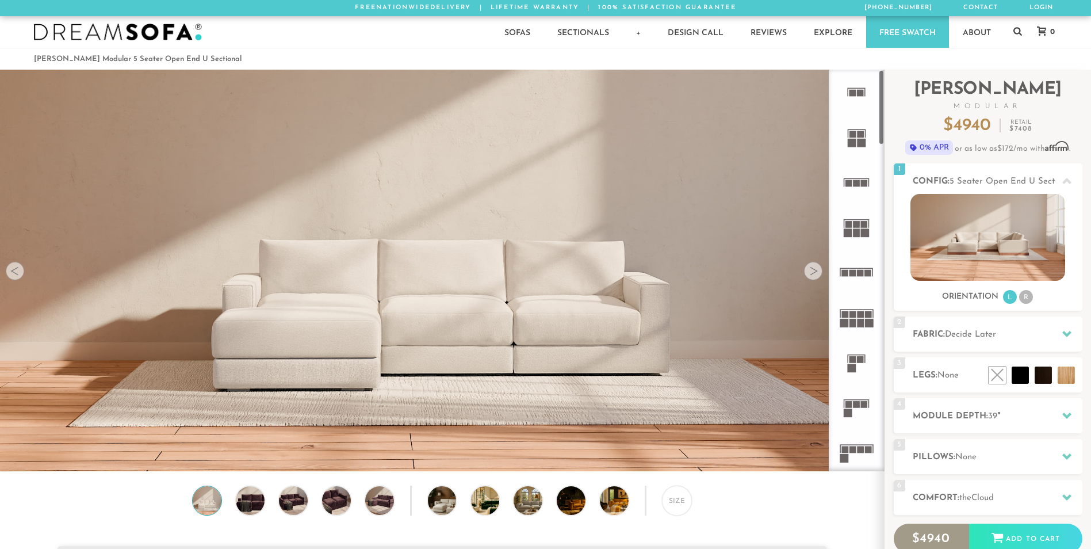
scroll to position [9, 9]
click at [1067, 415] on icon at bounding box center [1066, 415] width 9 height 6
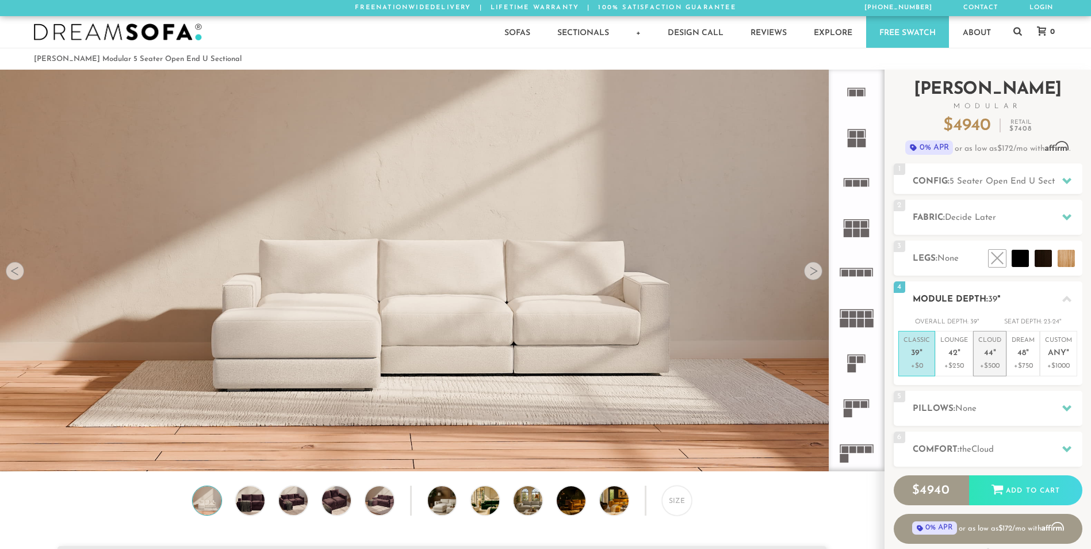
click at [994, 358] on em """ at bounding box center [994, 354] width 3 height 10
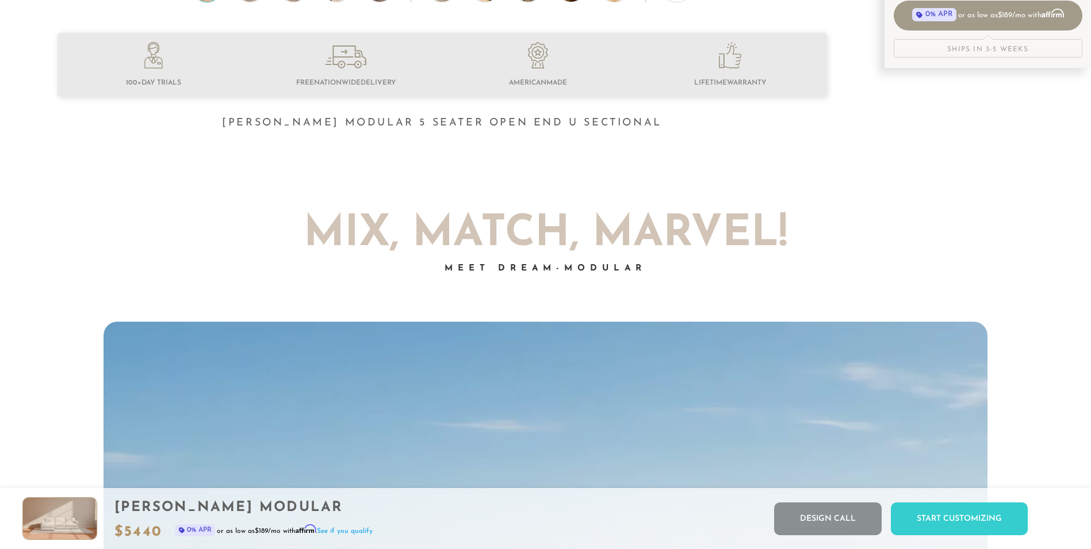
scroll to position [0, 0]
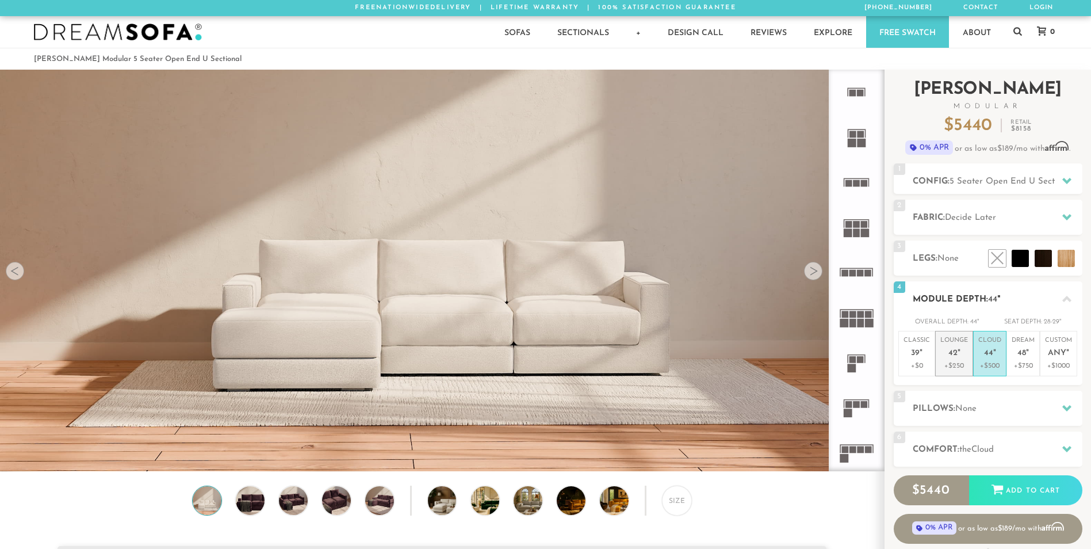
click at [952, 353] on span "42" at bounding box center [952, 354] width 9 height 10
click at [997, 353] on p "Cloud 44 "" at bounding box center [989, 348] width 23 height 25
click at [1066, 177] on icon at bounding box center [1066, 180] width 9 height 9
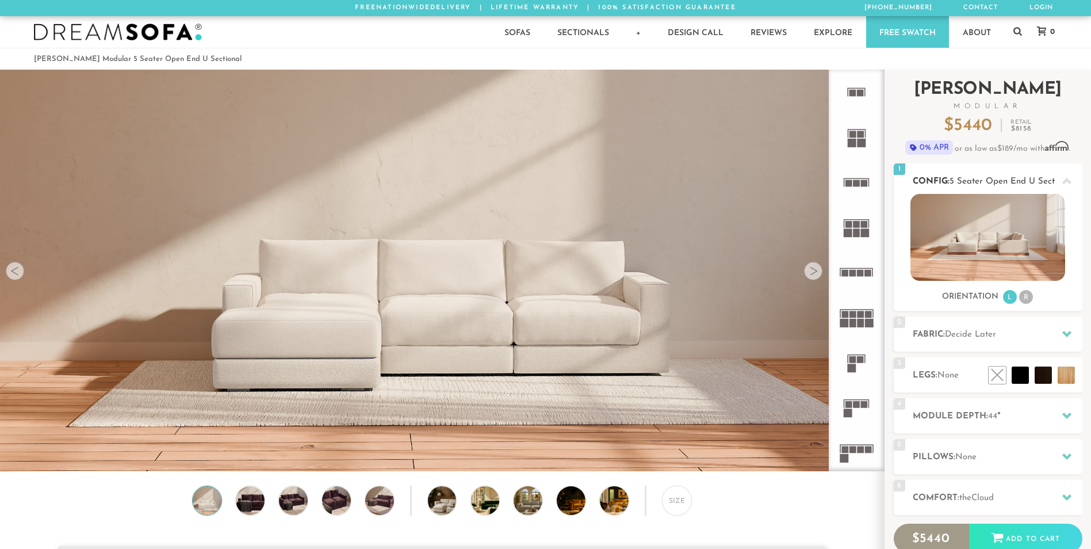
click at [1025, 297] on li "R" at bounding box center [1026, 297] width 14 height 14
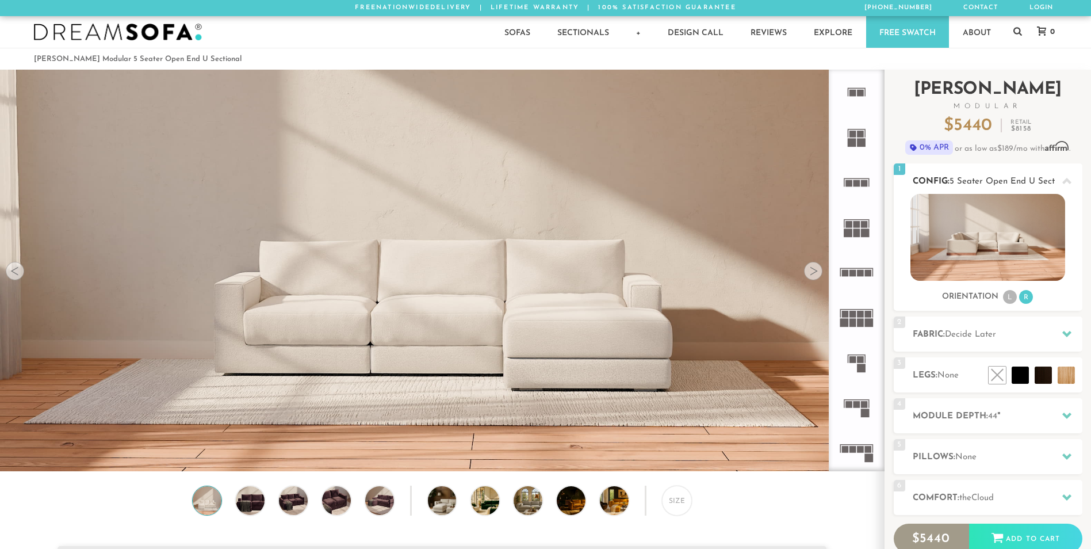
click at [1008, 295] on li "L" at bounding box center [1010, 297] width 14 height 14
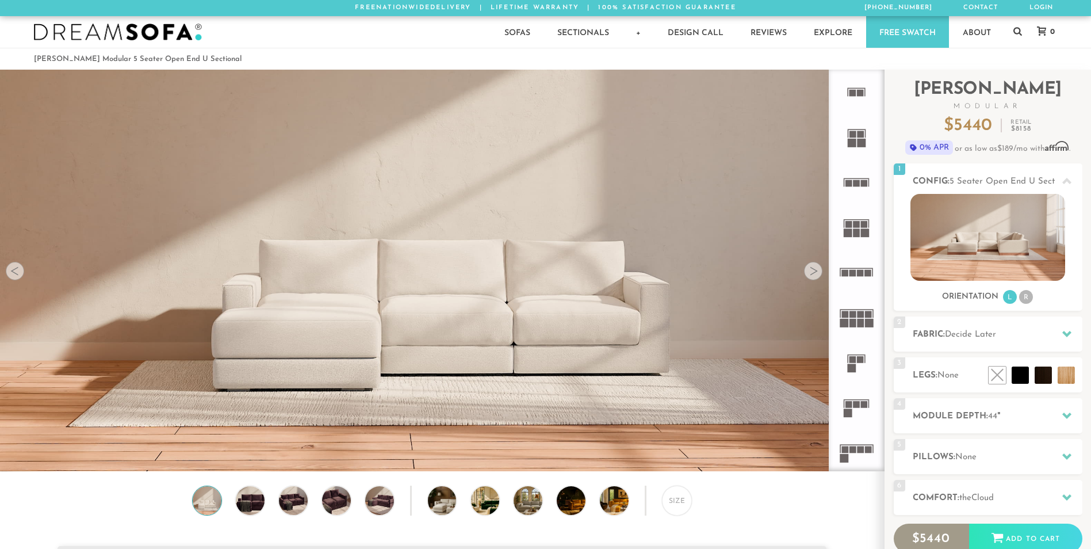
click at [859, 226] on rect at bounding box center [856, 224] width 7 height 7
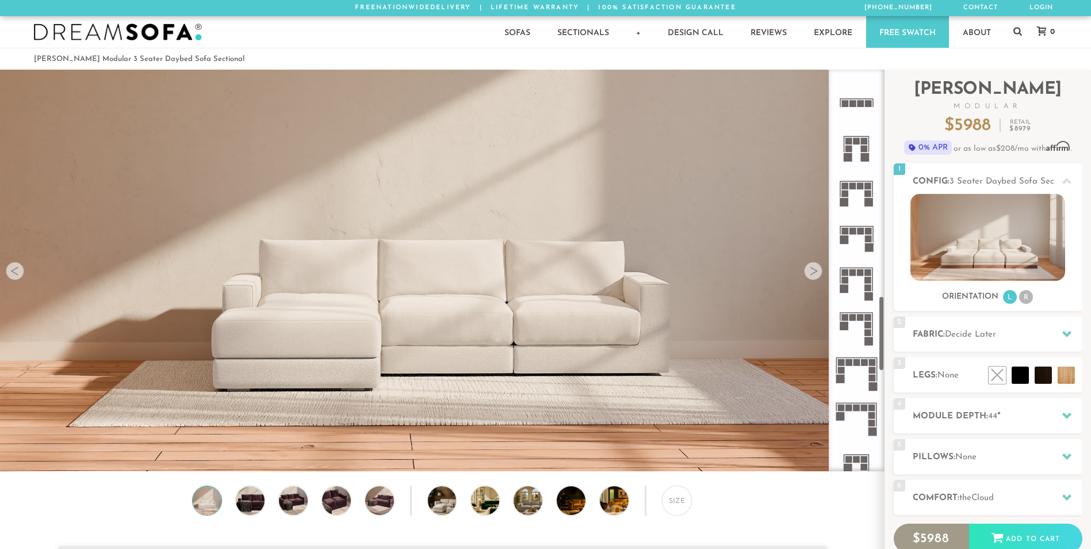
scroll to position [1205, 0]
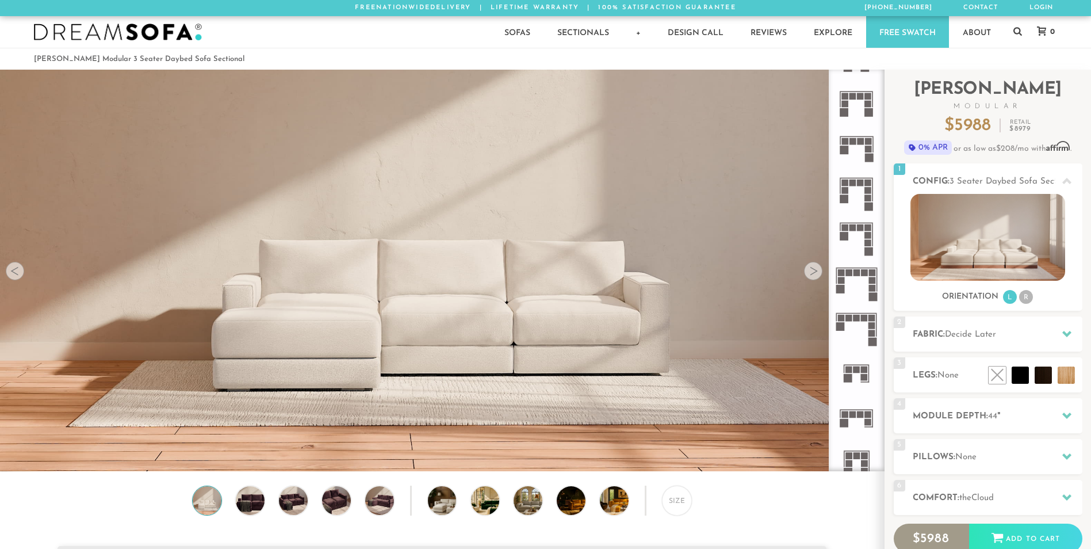
click at [866, 154] on rect at bounding box center [869, 157] width 9 height 9
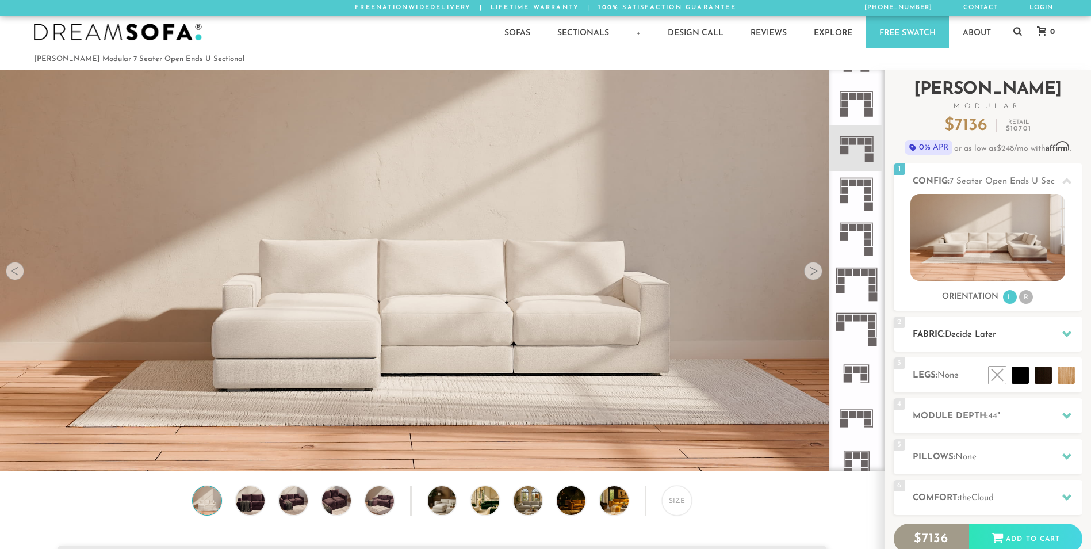
click at [1066, 329] on icon at bounding box center [1066, 333] width 9 height 9
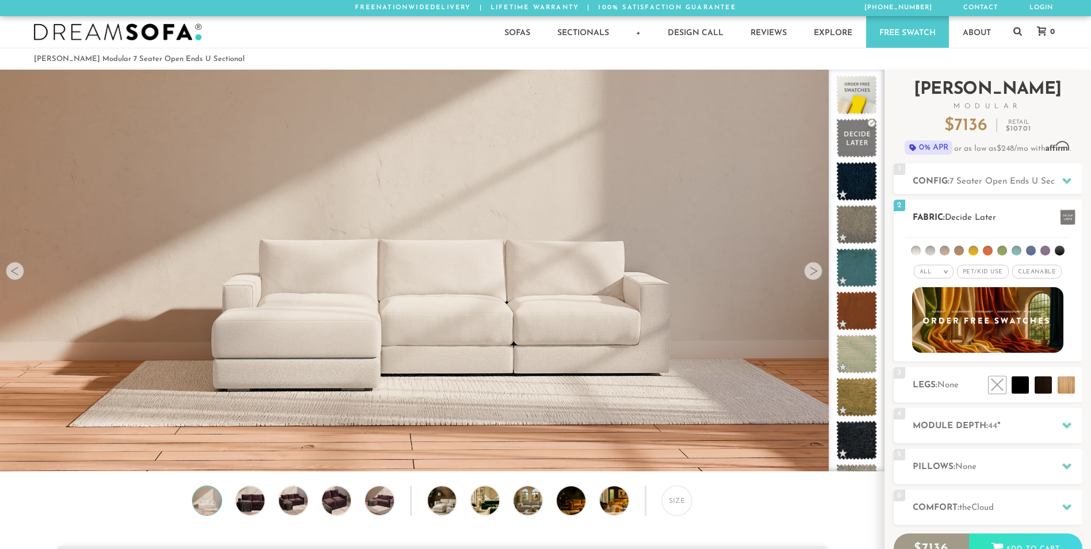
click at [991, 273] on span "Pet/Kid Use x" at bounding box center [983, 272] width 52 height 14
click at [1038, 274] on span "Cleanable x" at bounding box center [1040, 272] width 49 height 14
click at [940, 274] on em ">" at bounding box center [937, 272] width 9 height 6
click at [929, 350] on li "Durable" at bounding box center [925, 352] width 40 height 16
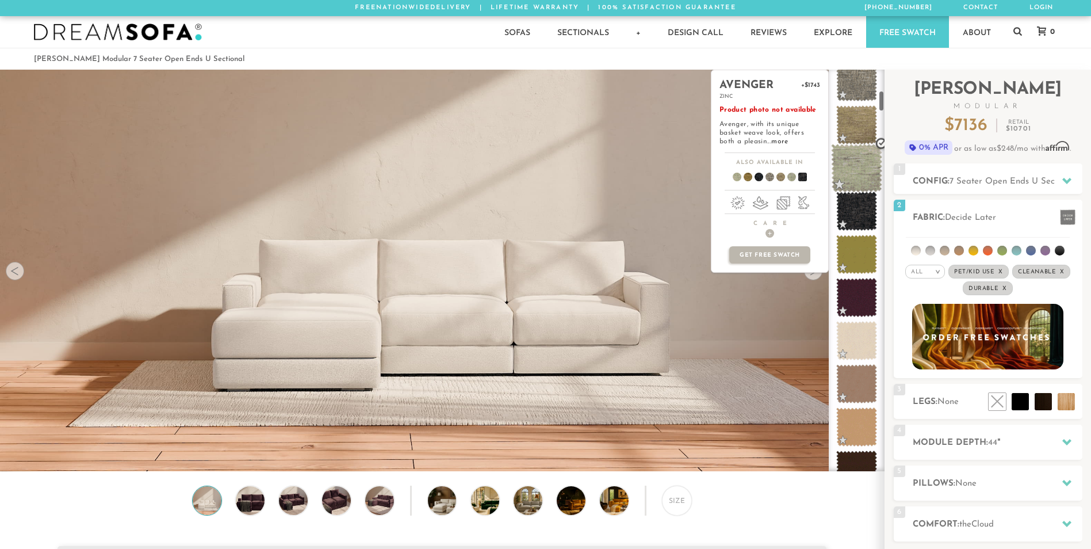
scroll to position [401, 0]
click at [863, 174] on span at bounding box center [856, 168] width 51 height 49
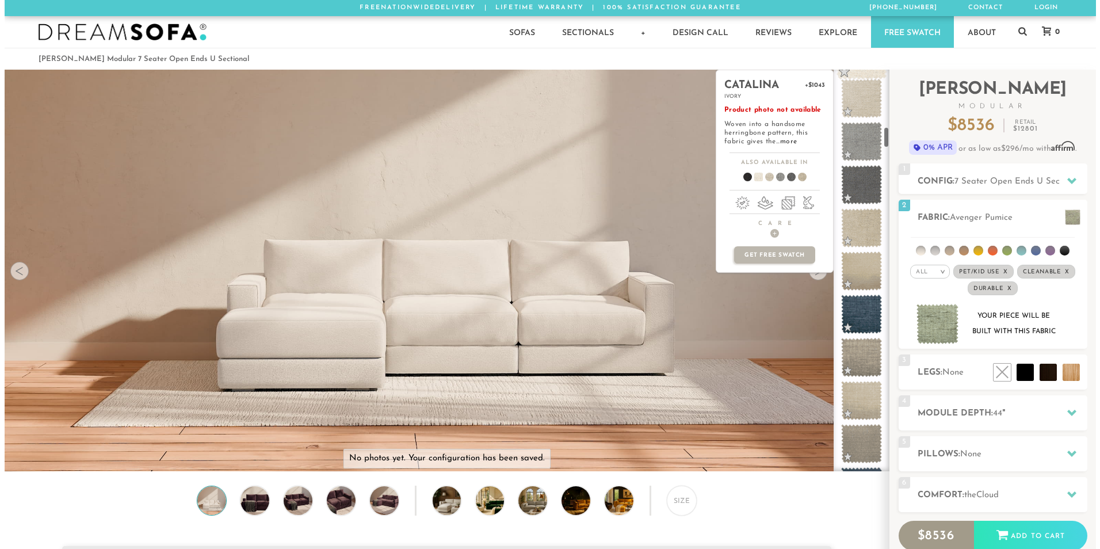
scroll to position [1117, 0]
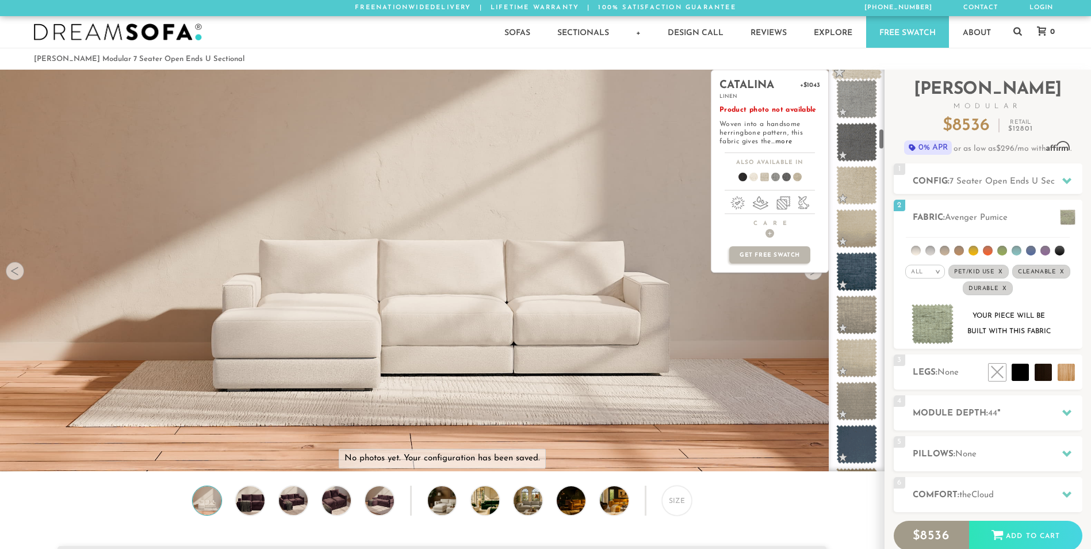
click at [851, 58] on span at bounding box center [856, 56] width 51 height 49
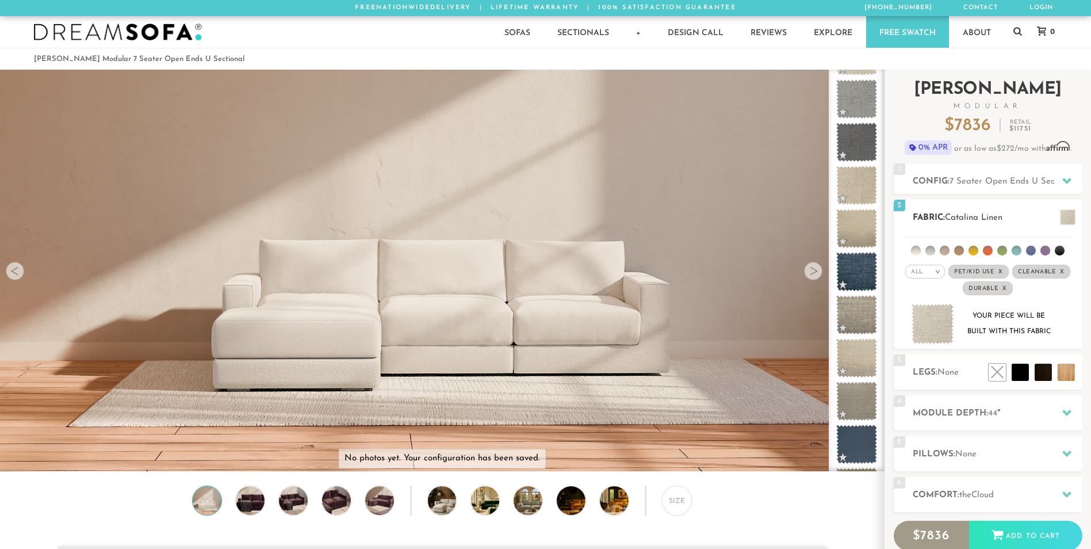
click at [1066, 212] on span at bounding box center [1068, 217] width 16 height 16
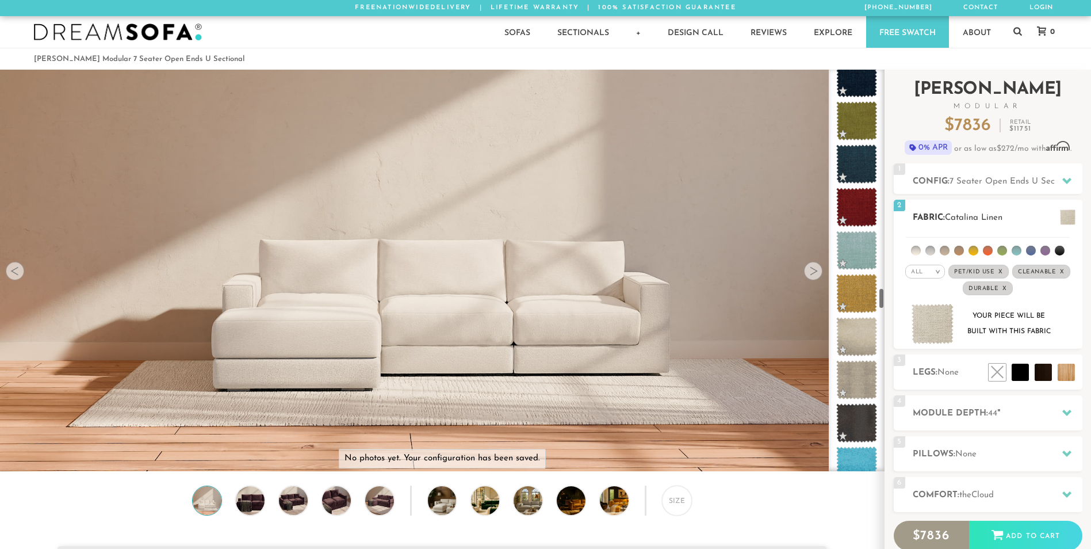
scroll to position [4115, 0]
click at [936, 269] on em ">" at bounding box center [937, 272] width 9 height 6
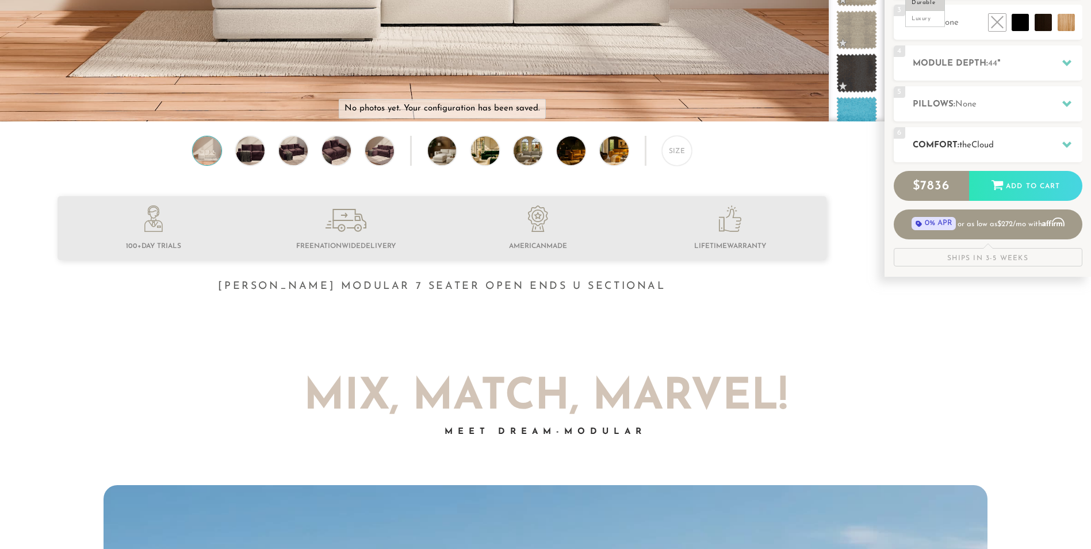
scroll to position [0, 0]
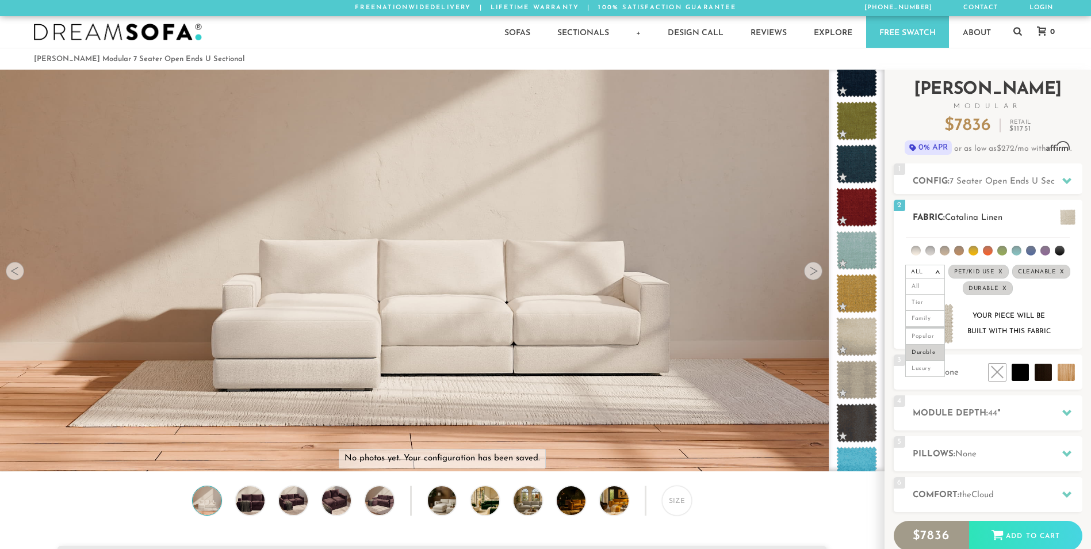
click at [1059, 332] on div "Your piece will be built with this fabric" at bounding box center [988, 324] width 170 height 41
click at [1059, 453] on div at bounding box center [1067, 454] width 24 height 24
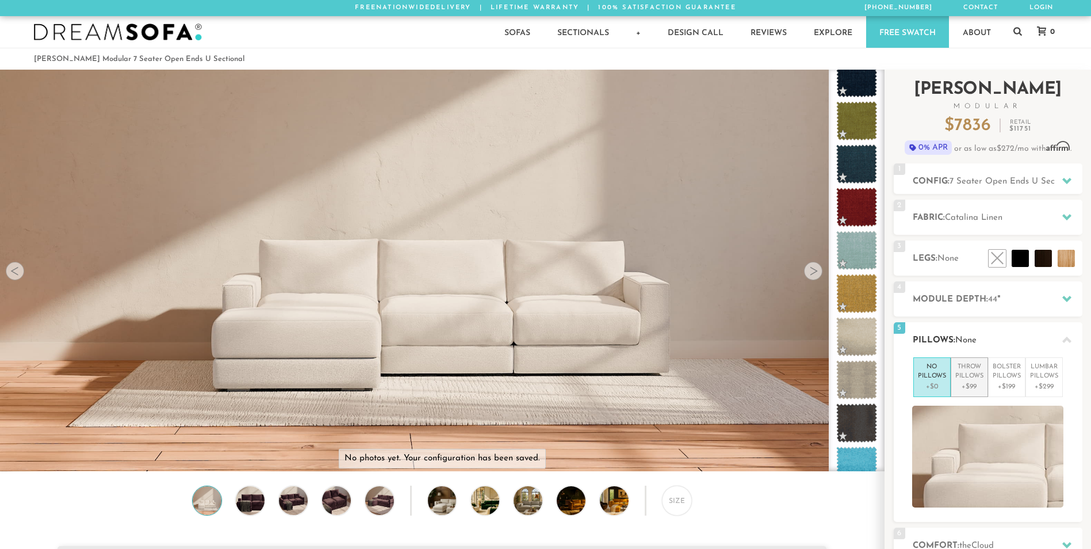
click at [967, 387] on p "+$99" at bounding box center [969, 386] width 28 height 10
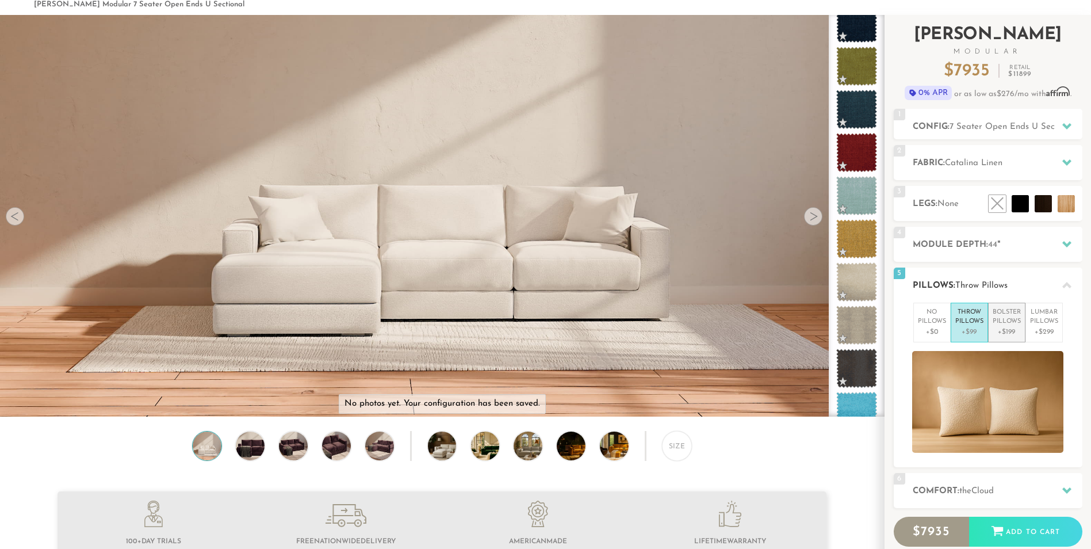
scroll to position [92, 0]
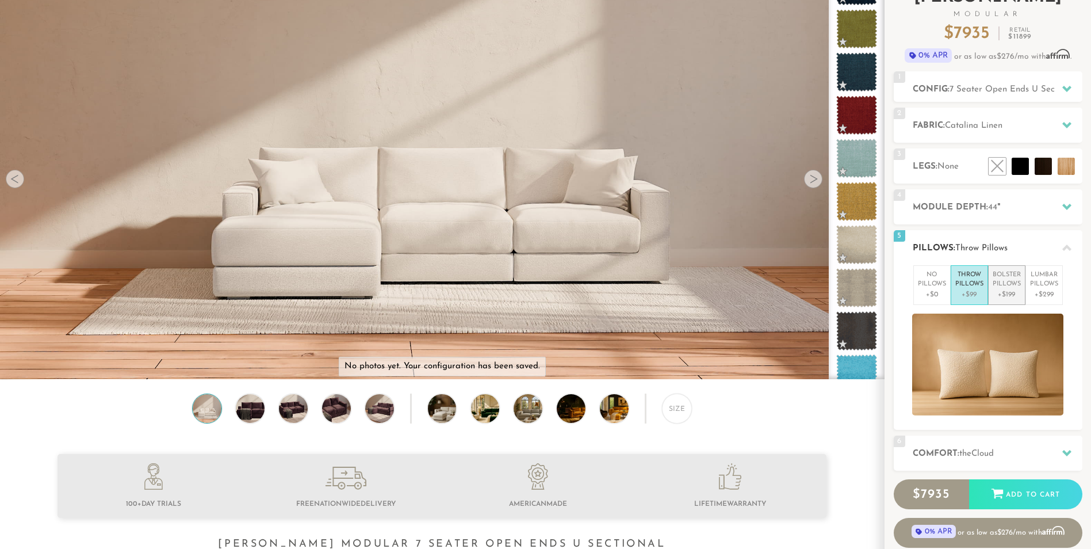
click at [1018, 281] on p "Bolster Pillows" at bounding box center [1007, 279] width 28 height 19
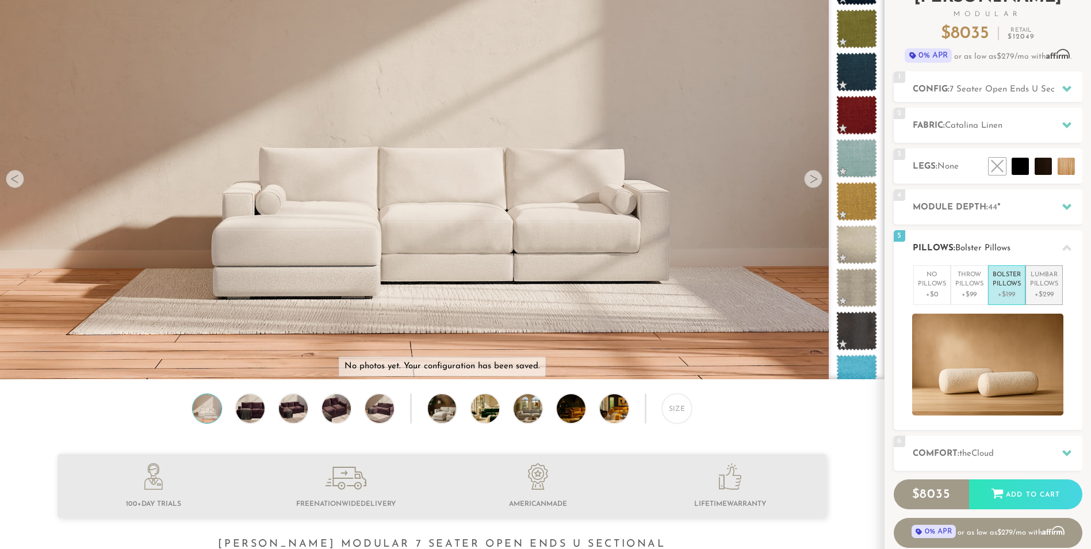
click at [1047, 281] on p "Lumbar Pillows" at bounding box center [1044, 279] width 28 height 19
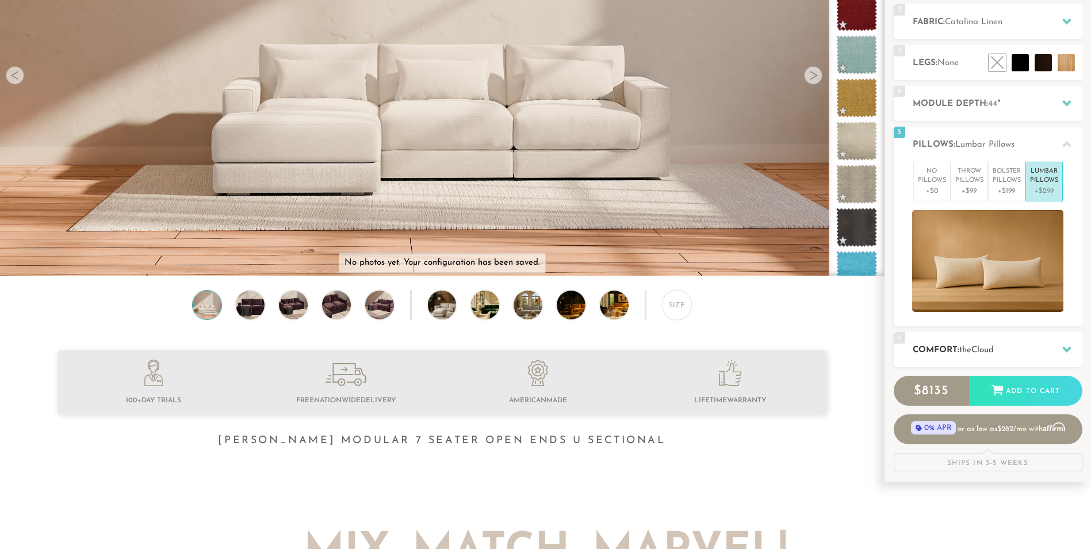
scroll to position [201, 0]
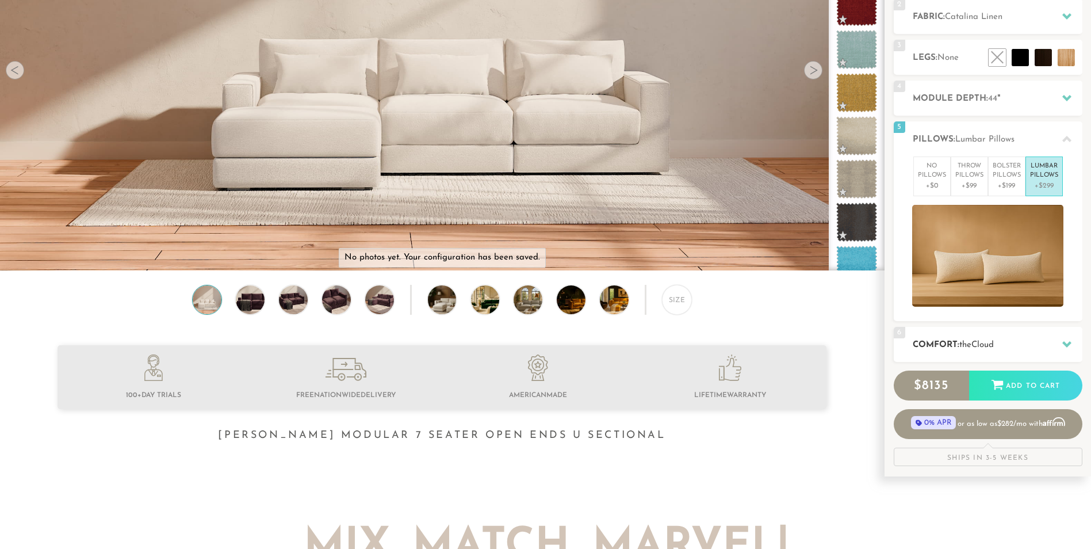
click at [1056, 345] on div at bounding box center [1067, 344] width 24 height 24
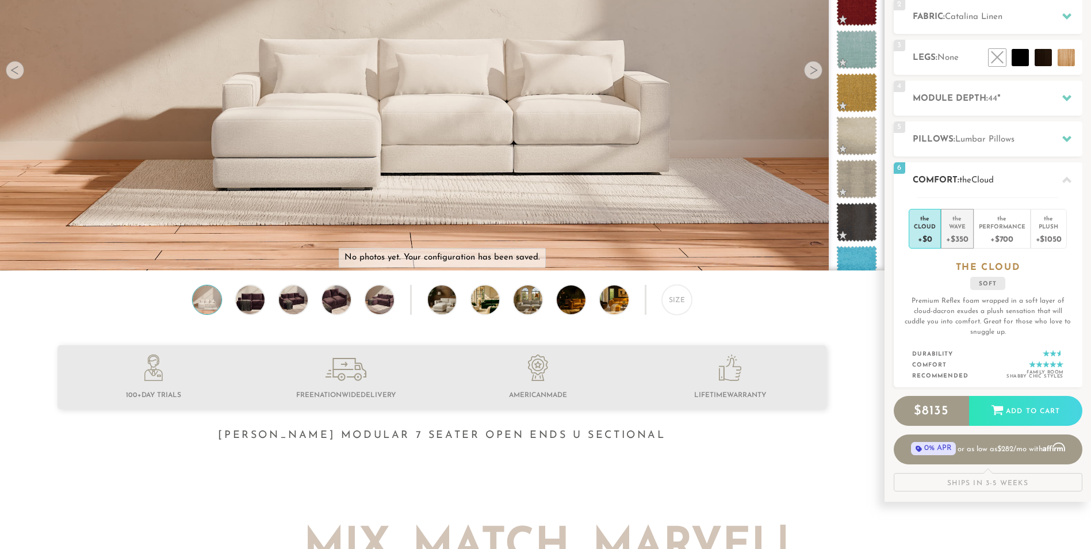
click at [964, 235] on div "+$350" at bounding box center [957, 238] width 22 height 17
click at [999, 235] on div "+$700" at bounding box center [1002, 238] width 47 height 17
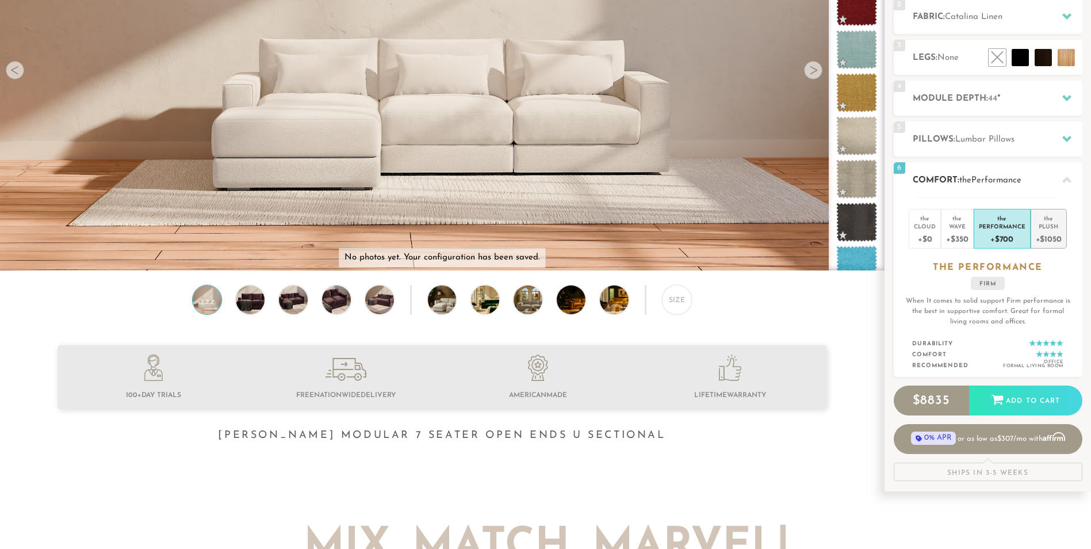
click at [1047, 229] on div "Plush" at bounding box center [1049, 226] width 26 height 8
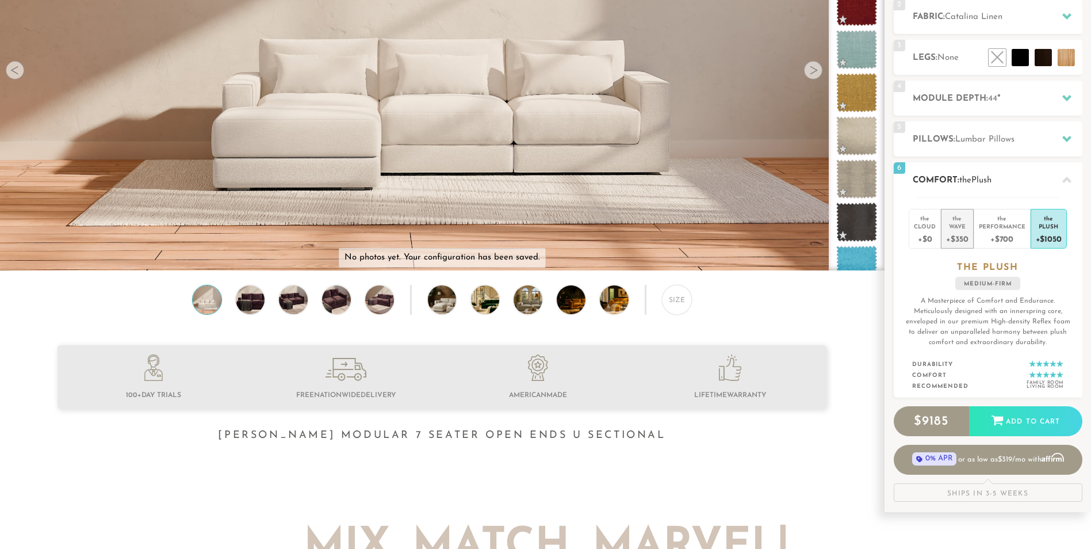
click at [966, 234] on div "+$350" at bounding box center [957, 238] width 22 height 17
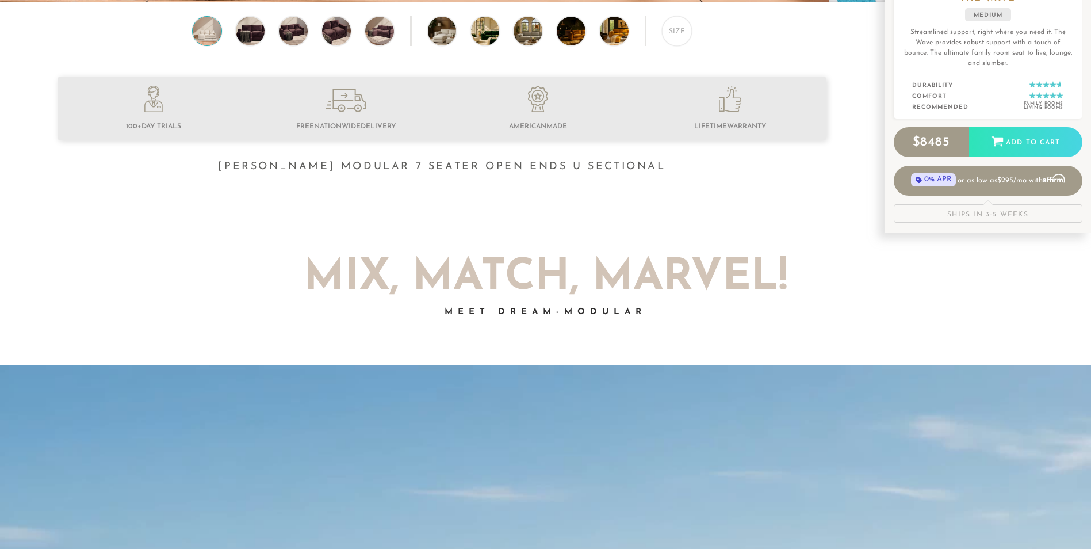
scroll to position [0, 0]
